Goal: Navigation & Orientation: Find specific page/section

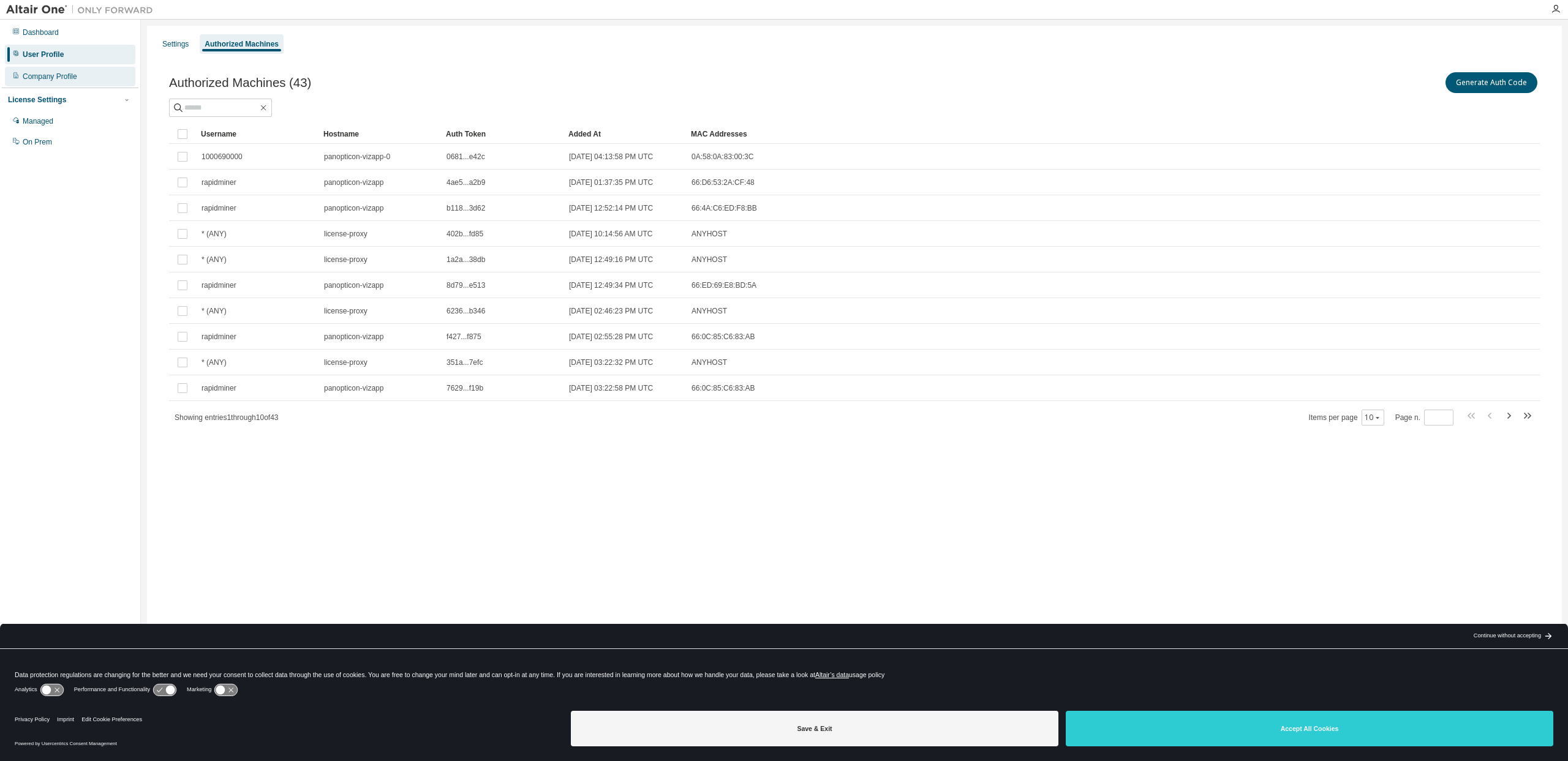
click at [62, 76] on div "Company Profile" at bounding box center [50, 76] width 54 height 10
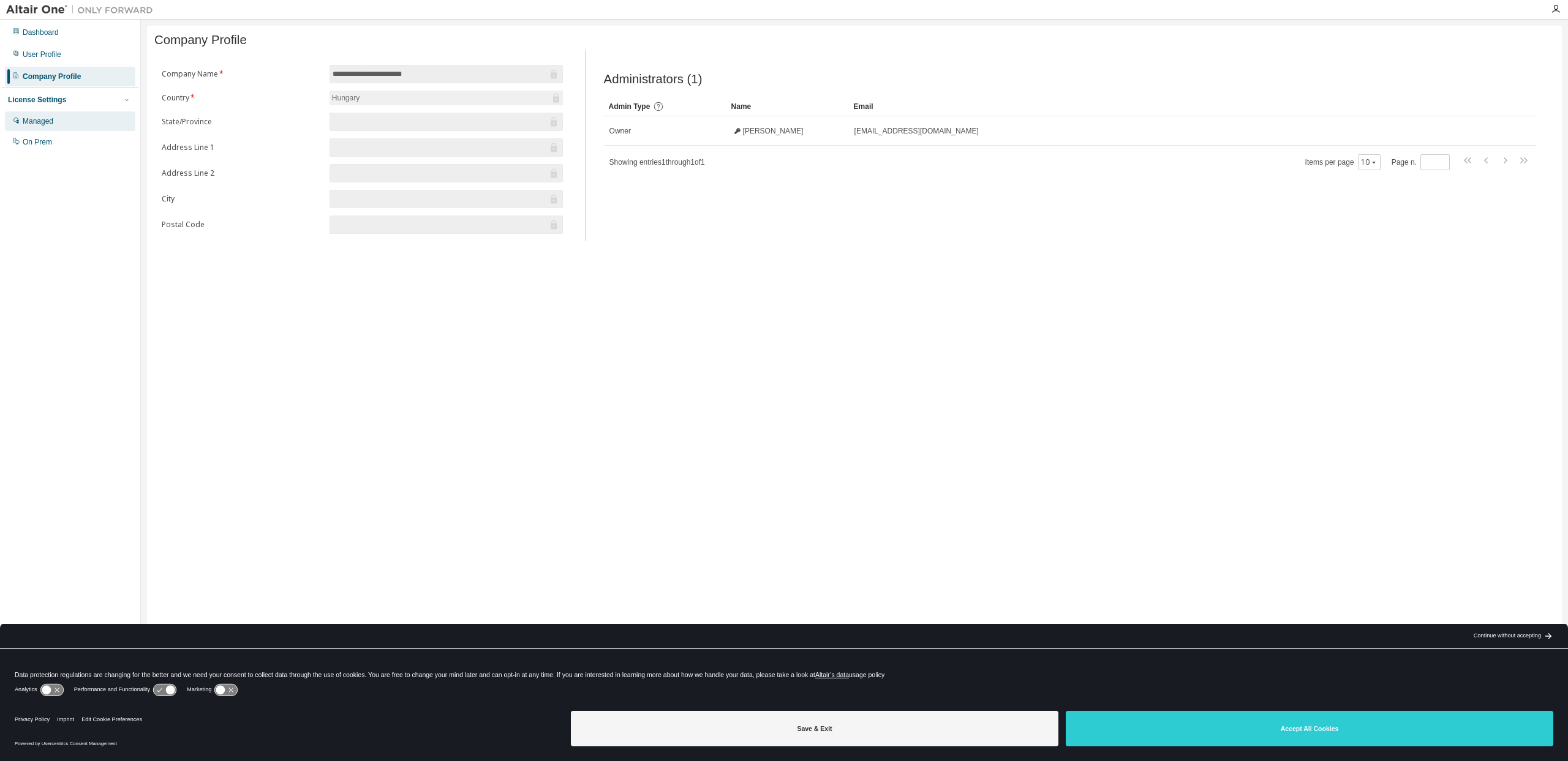
click at [53, 117] on div "Managed" at bounding box center [38, 121] width 30 height 10
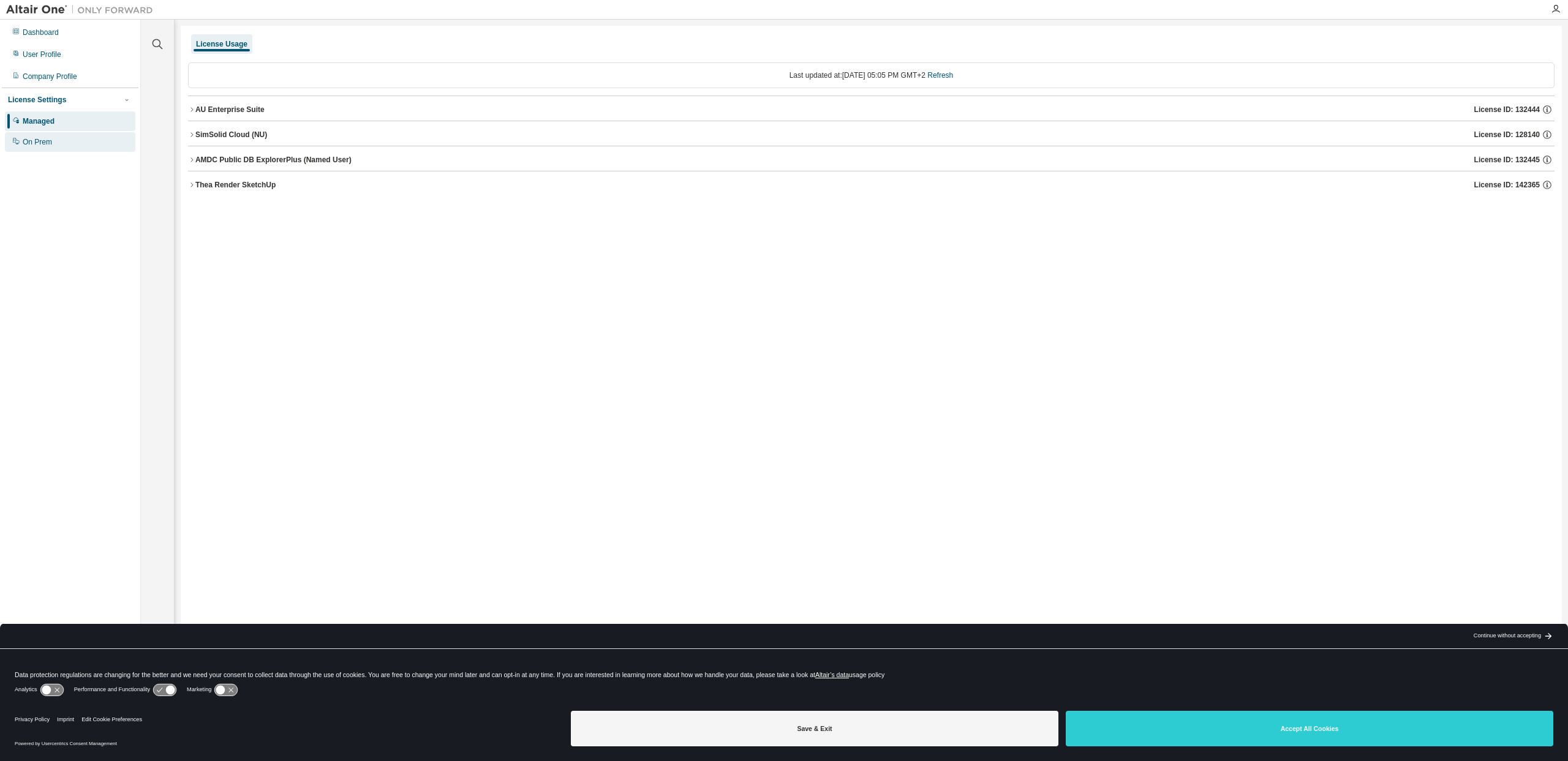
click at [54, 143] on div "On Prem" at bounding box center [70, 142] width 131 height 20
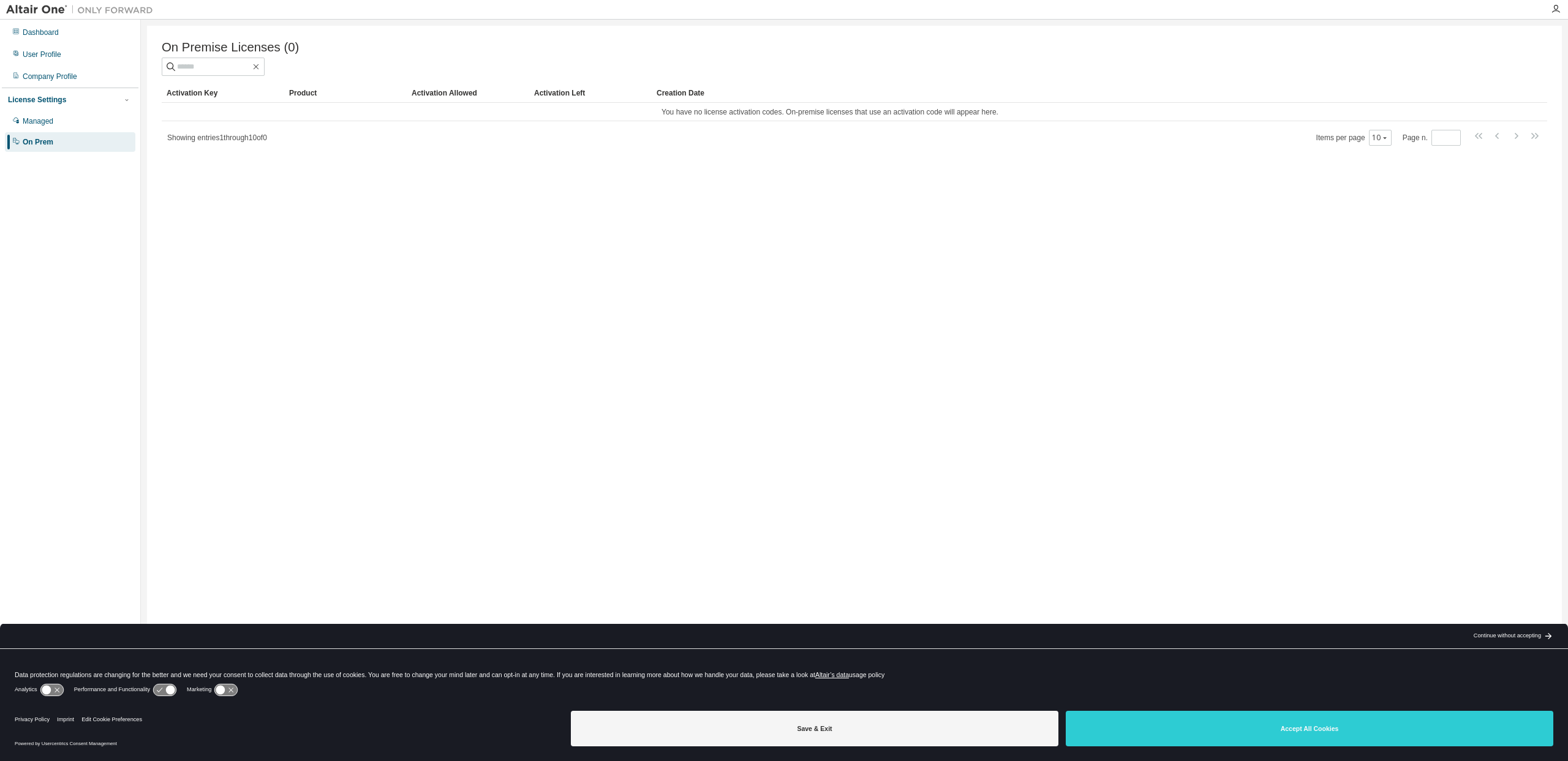
click at [36, 8] on img at bounding box center [82, 10] width 153 height 12
click at [44, 30] on div "Dashboard" at bounding box center [40, 32] width 36 height 10
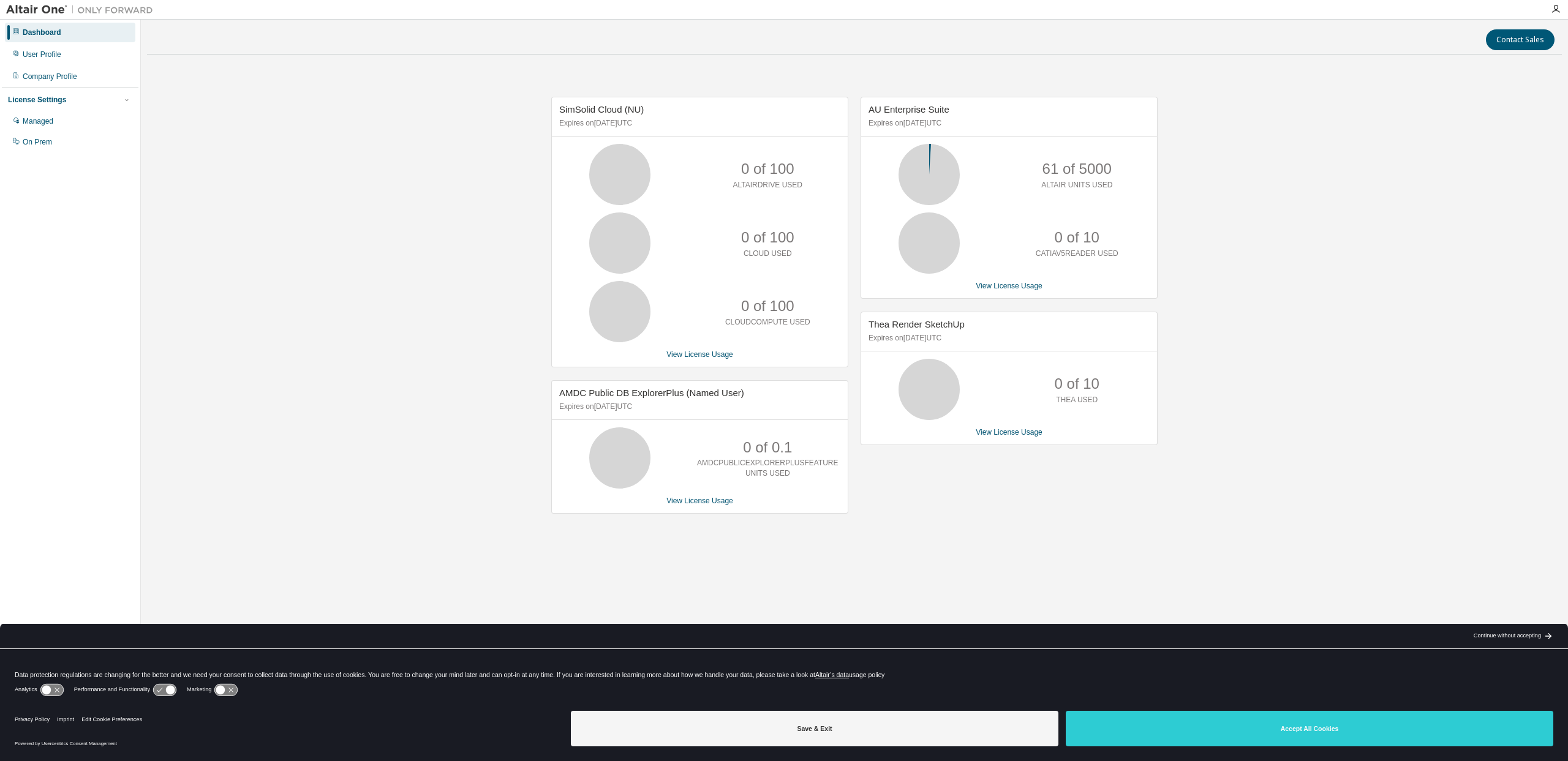
drag, startPoint x: 898, startPoint y: 126, endPoint x: 990, endPoint y: 127, distance: 92.0
click at [990, 127] on p "Expires on [DATE] UTC" at bounding box center [1008, 123] width 278 height 11
